Goal: Find specific page/section: Find specific page/section

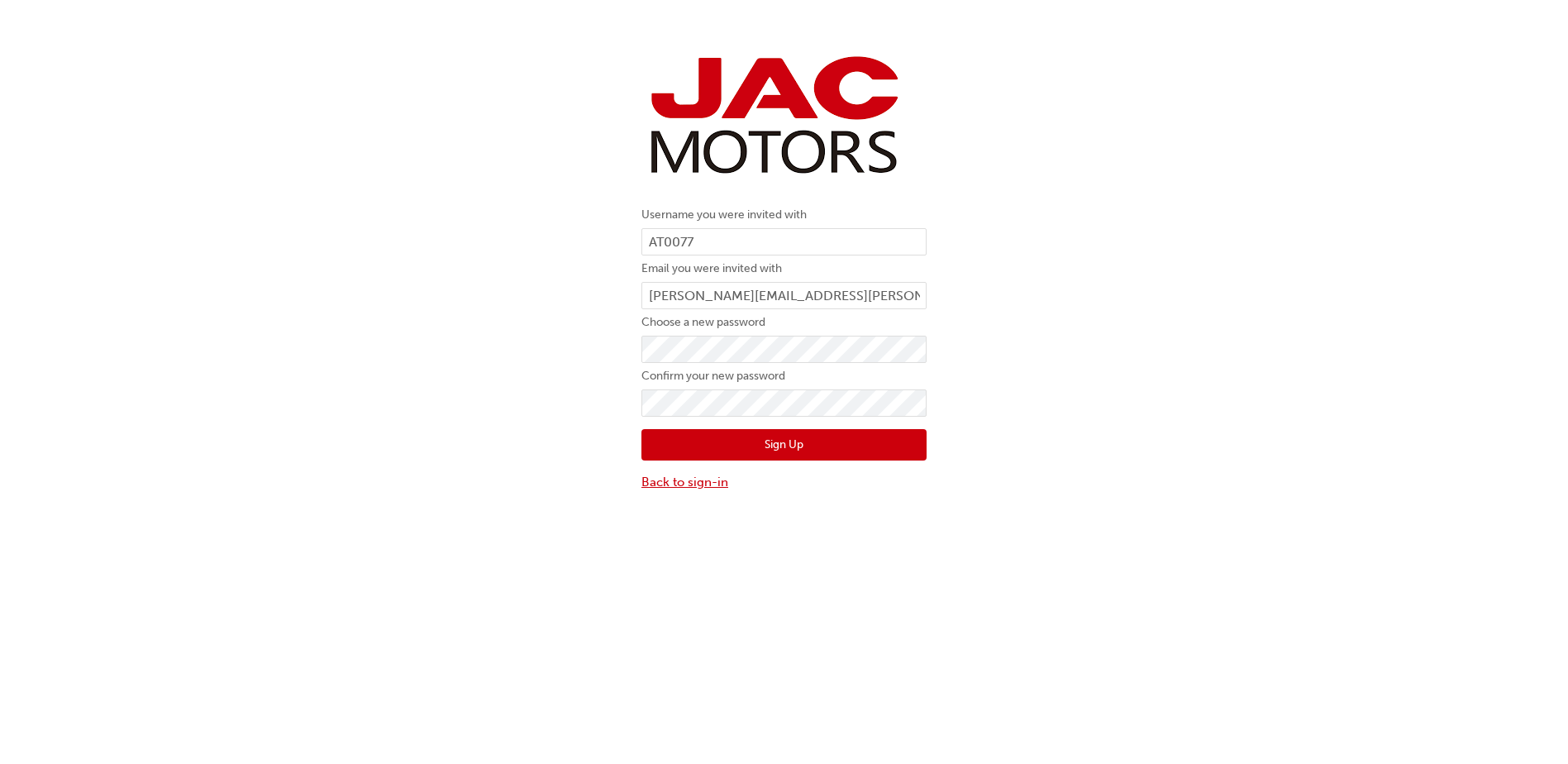
click at [684, 479] on link "Back to sign-in" at bounding box center [784, 483] width 285 height 19
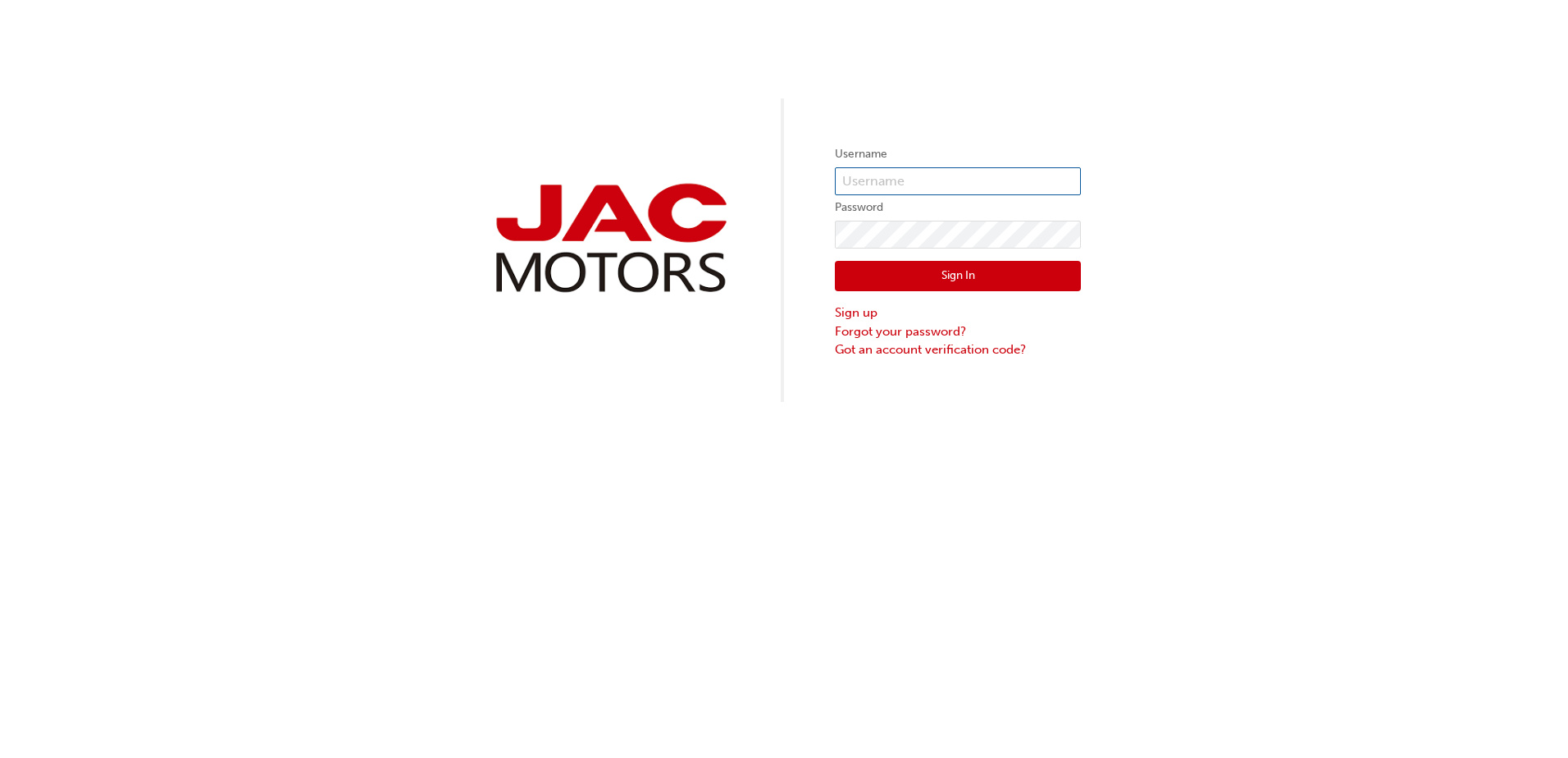
type input "AT0077"
click at [906, 283] on button "Sign In" at bounding box center [957, 277] width 246 height 31
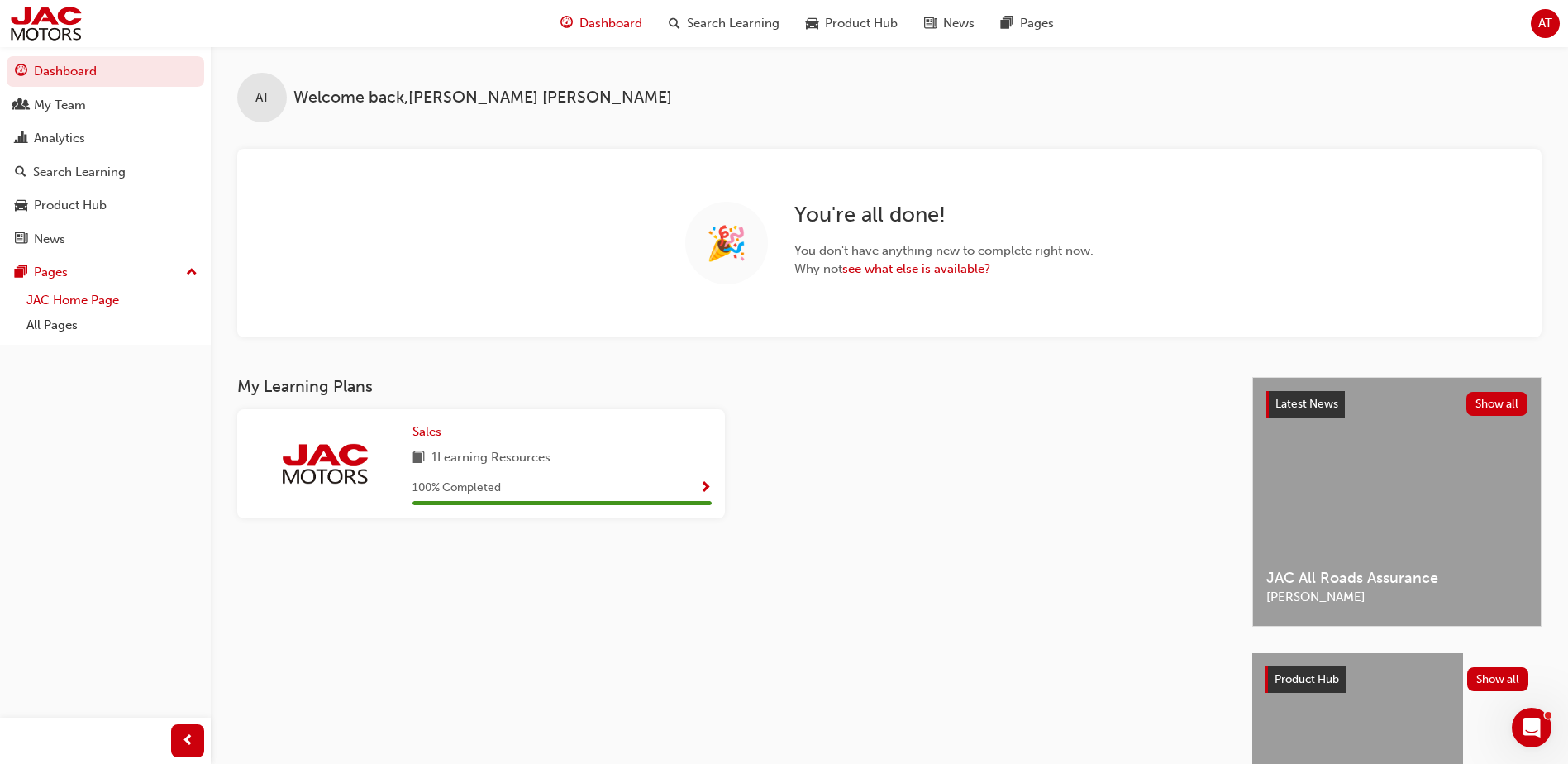
click at [55, 300] on link "JAC Home Page" at bounding box center [112, 300] width 185 height 26
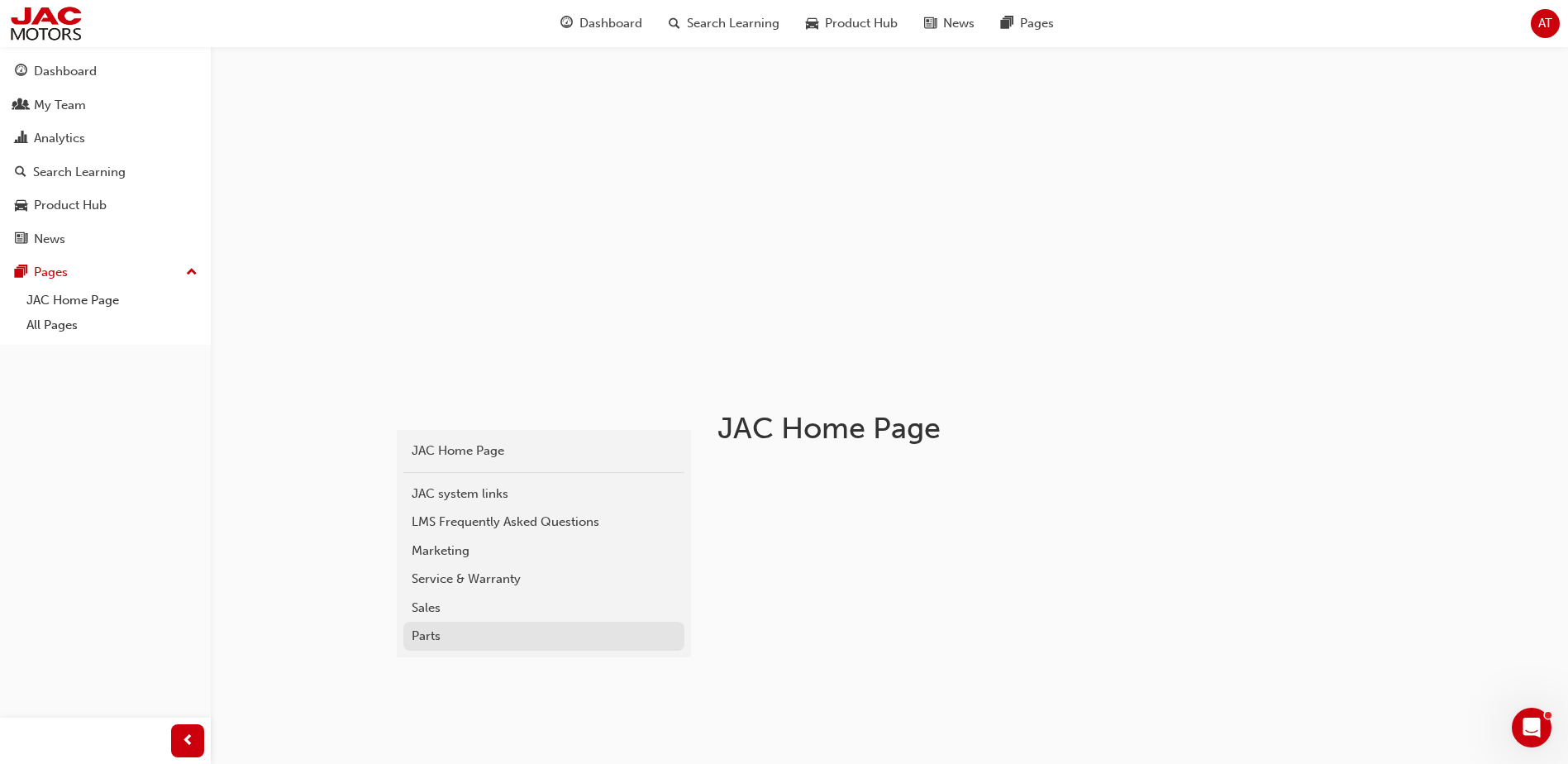
click at [438, 641] on div "Parts" at bounding box center [544, 636] width 265 height 19
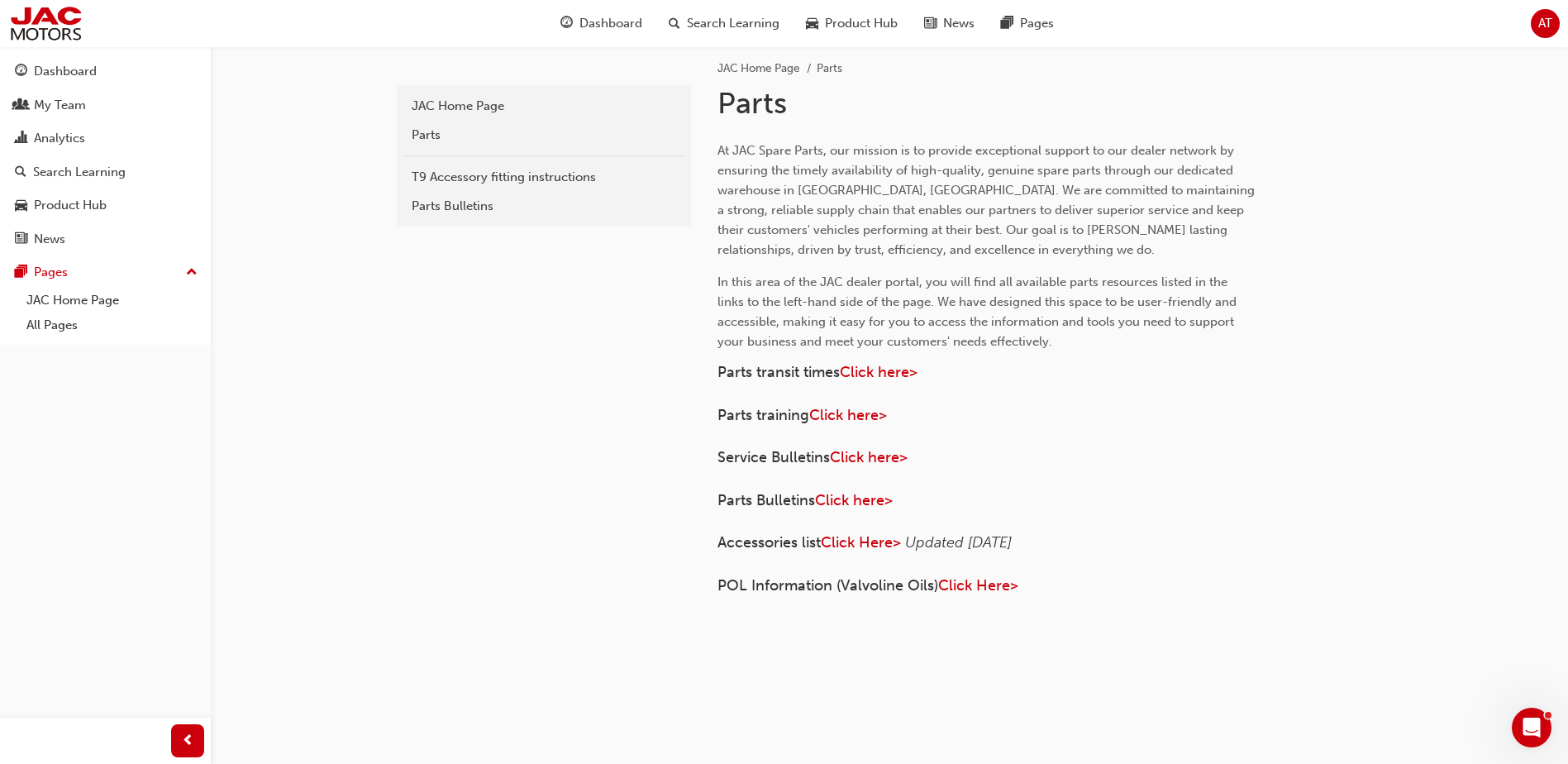
scroll to position [17, 0]
click at [853, 493] on span "Click here>" at bounding box center [853, 496] width 78 height 18
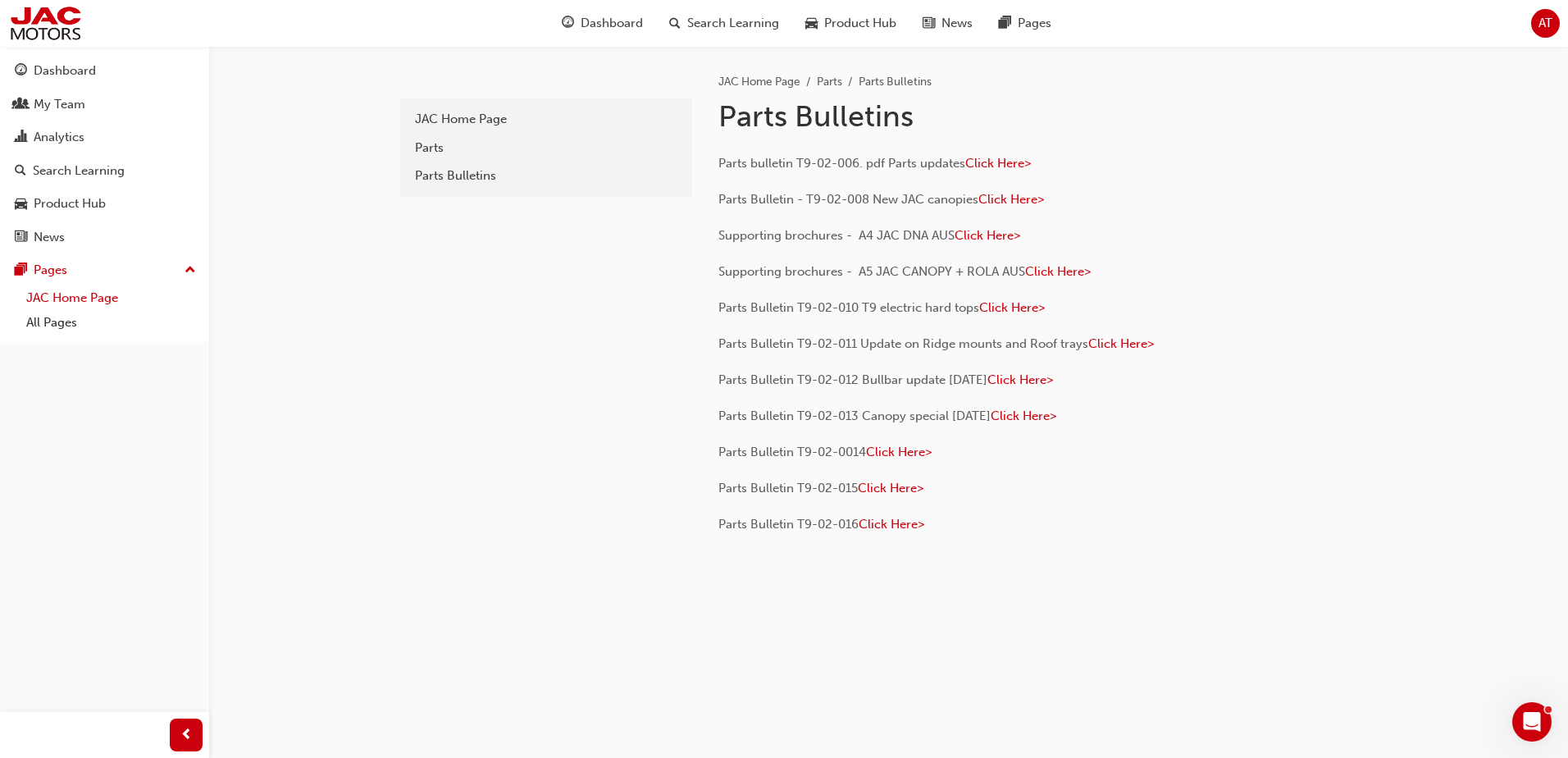
click at [39, 302] on link "JAC Home Page" at bounding box center [111, 298] width 183 height 26
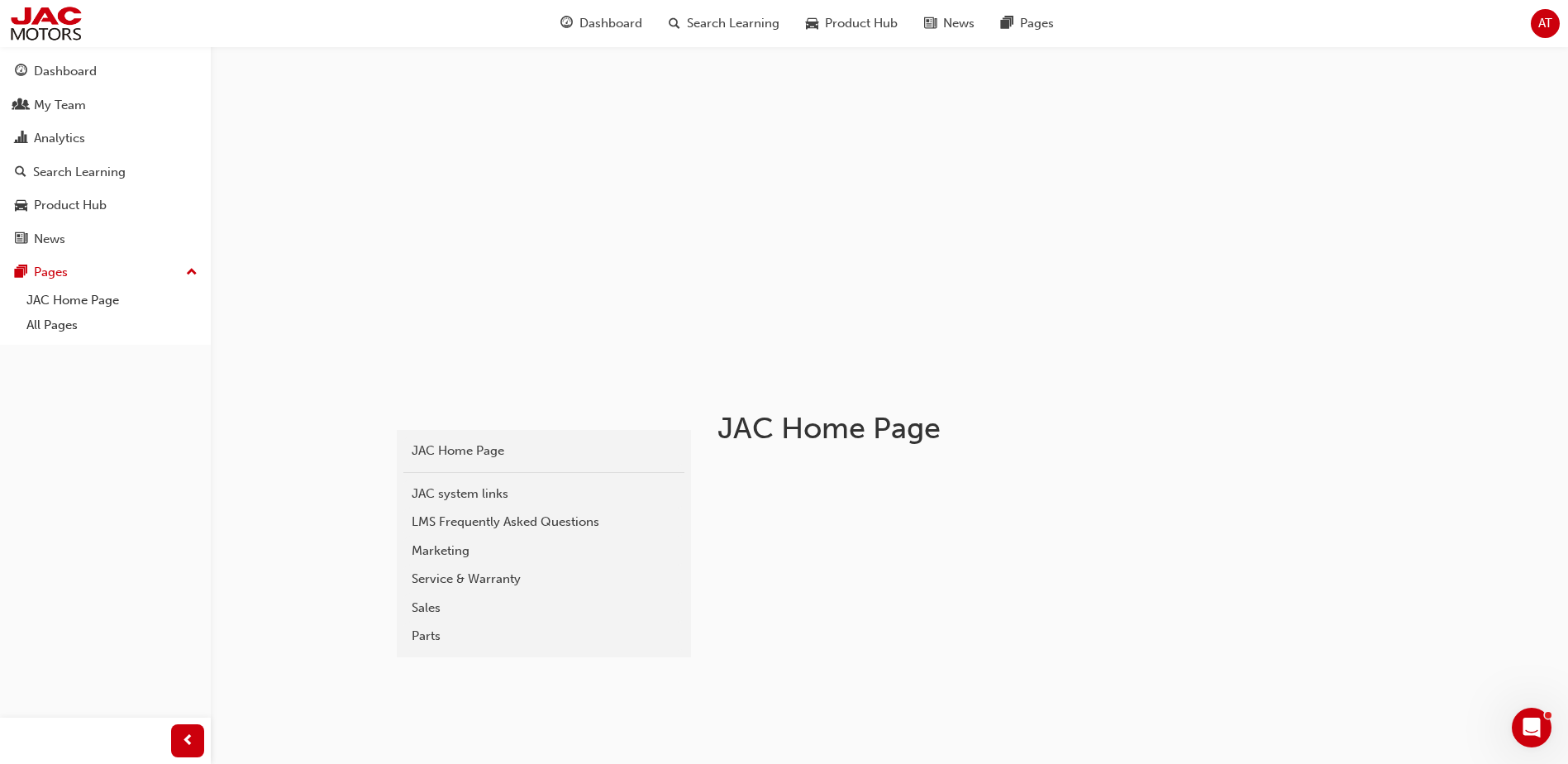
click at [444, 629] on div "Parts" at bounding box center [544, 636] width 265 height 19
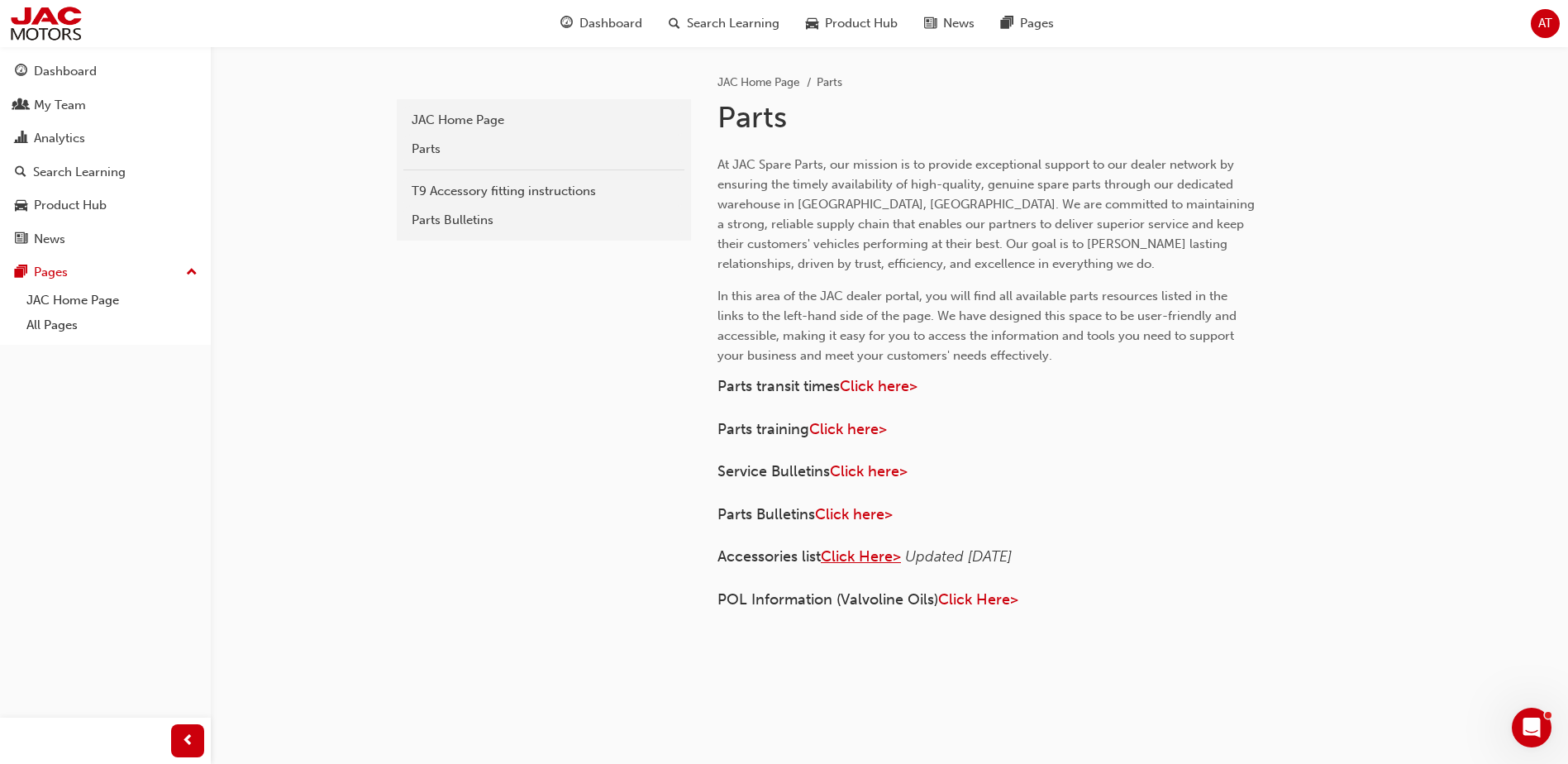
click at [864, 558] on span "Click Here>" at bounding box center [860, 556] width 80 height 18
